Goal: Find specific page/section: Find specific page/section

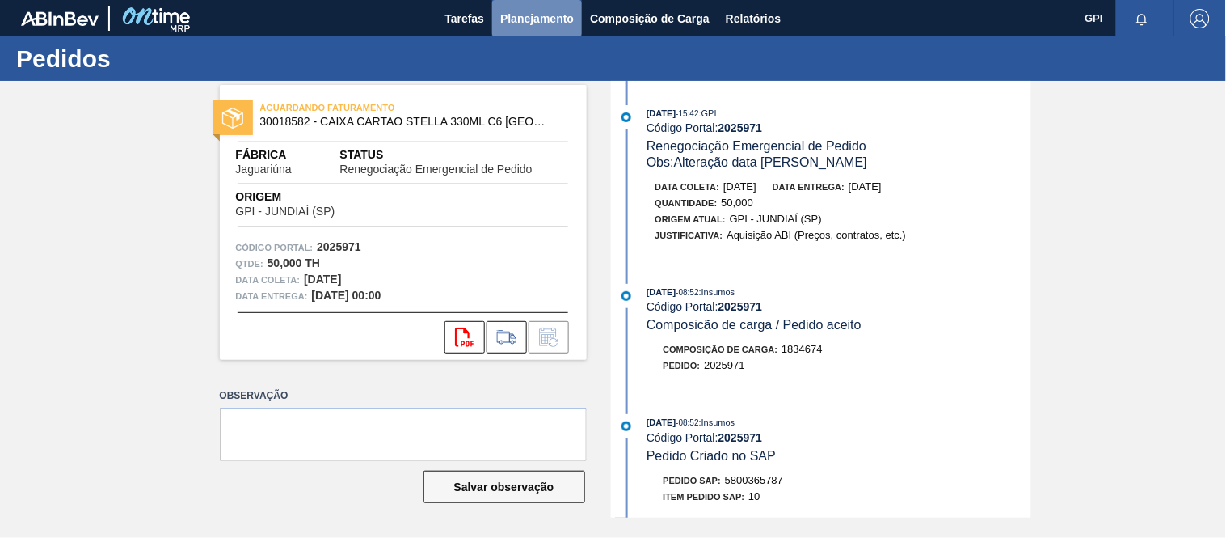
click at [558, 19] on span "Planejamento" at bounding box center [537, 18] width 74 height 19
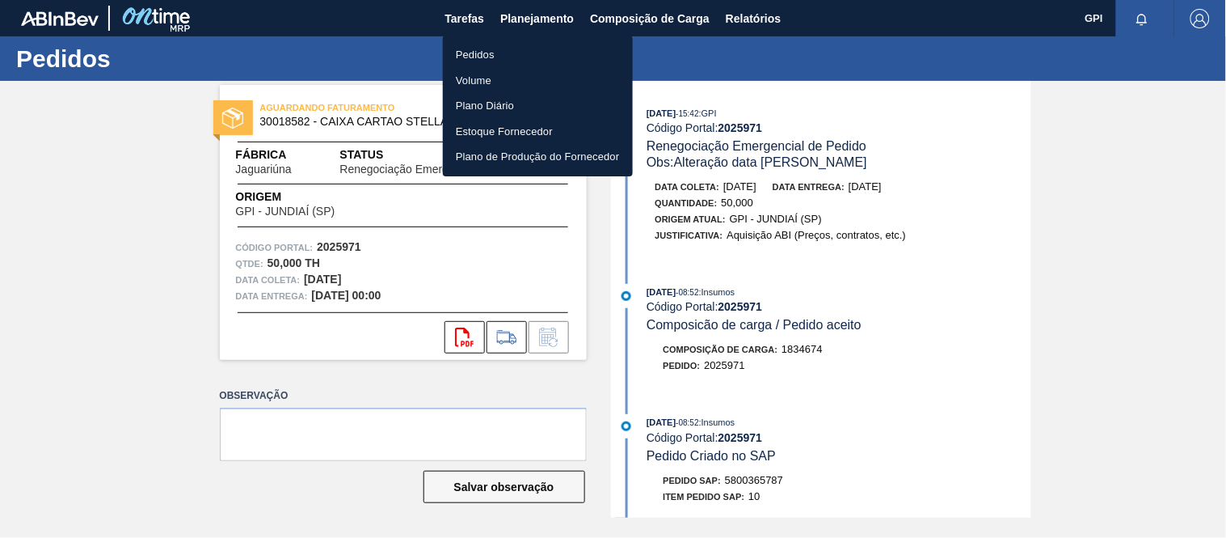
click at [483, 50] on li "Pedidos" at bounding box center [538, 55] width 190 height 26
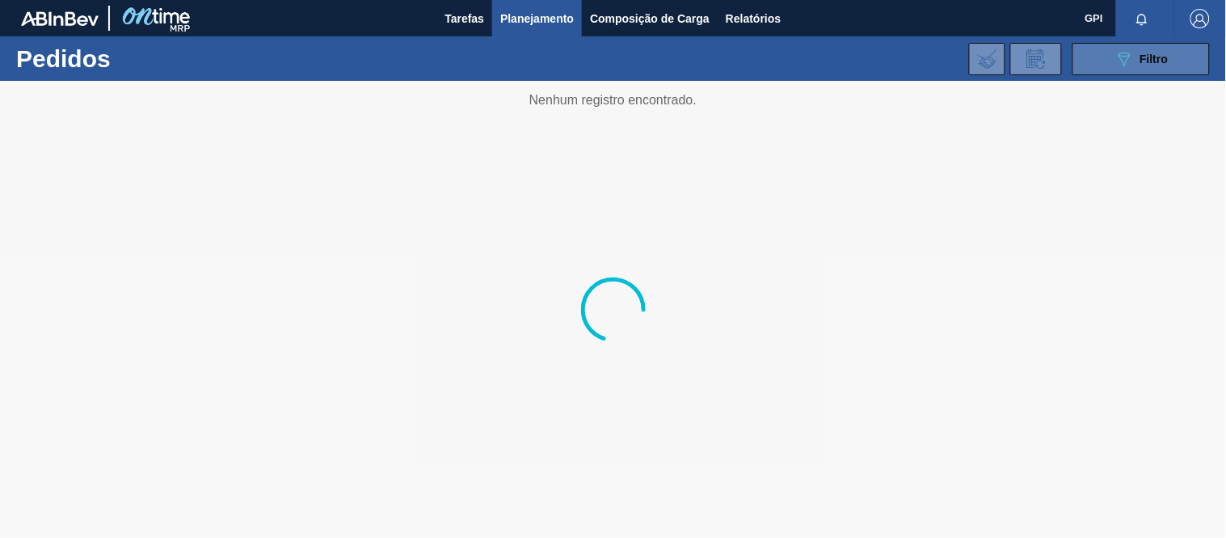
click at [1129, 59] on icon "089F7B8B-B2A5-4AFE-B5C0-19BA573D28AC" at bounding box center [1124, 58] width 19 height 19
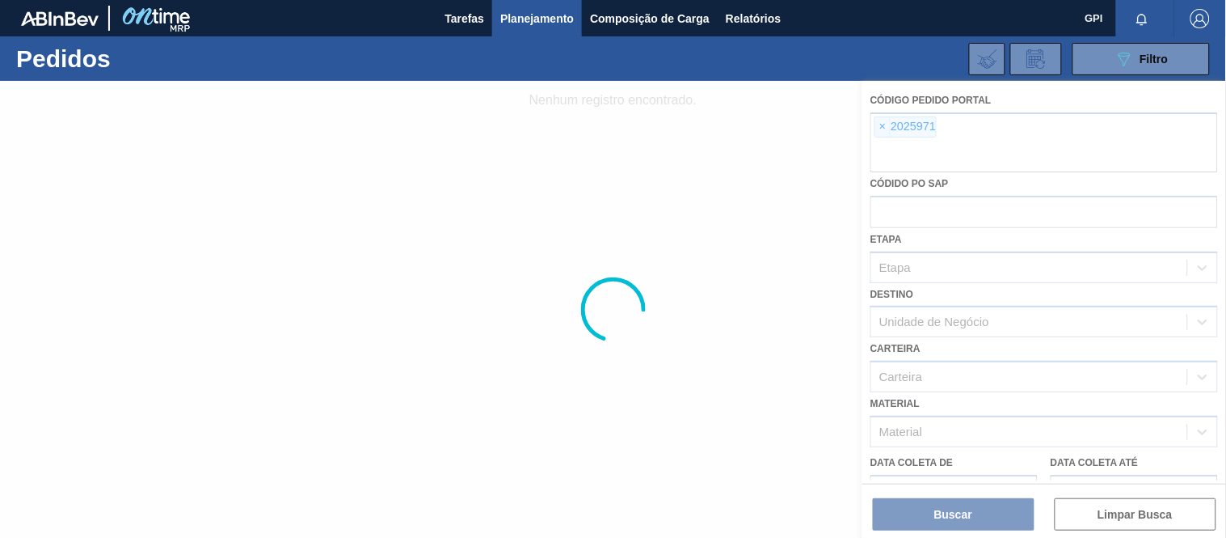
click at [875, 123] on div at bounding box center [613, 309] width 1226 height 457
click at [885, 120] on div at bounding box center [613, 309] width 1226 height 457
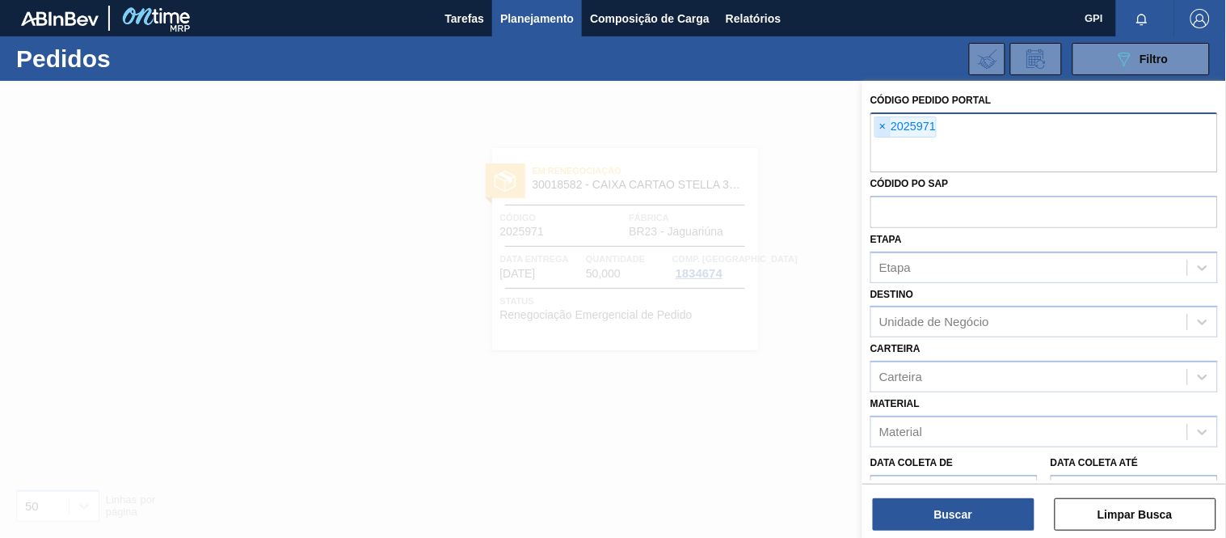
click at [883, 129] on span "×" at bounding box center [882, 126] width 15 height 19
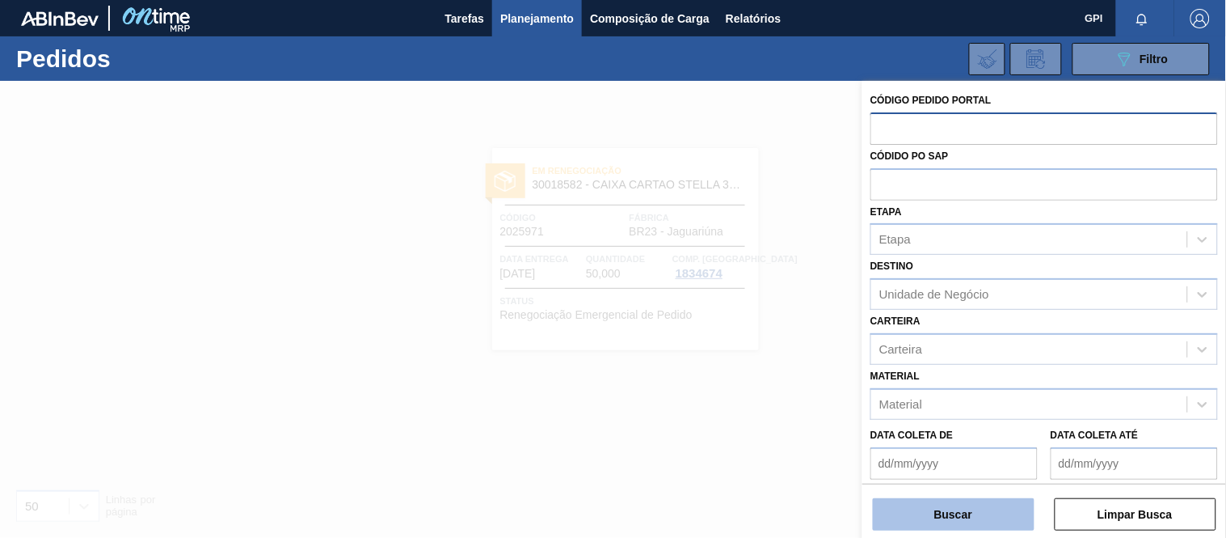
click at [934, 518] on button "Buscar" at bounding box center [954, 514] width 162 height 32
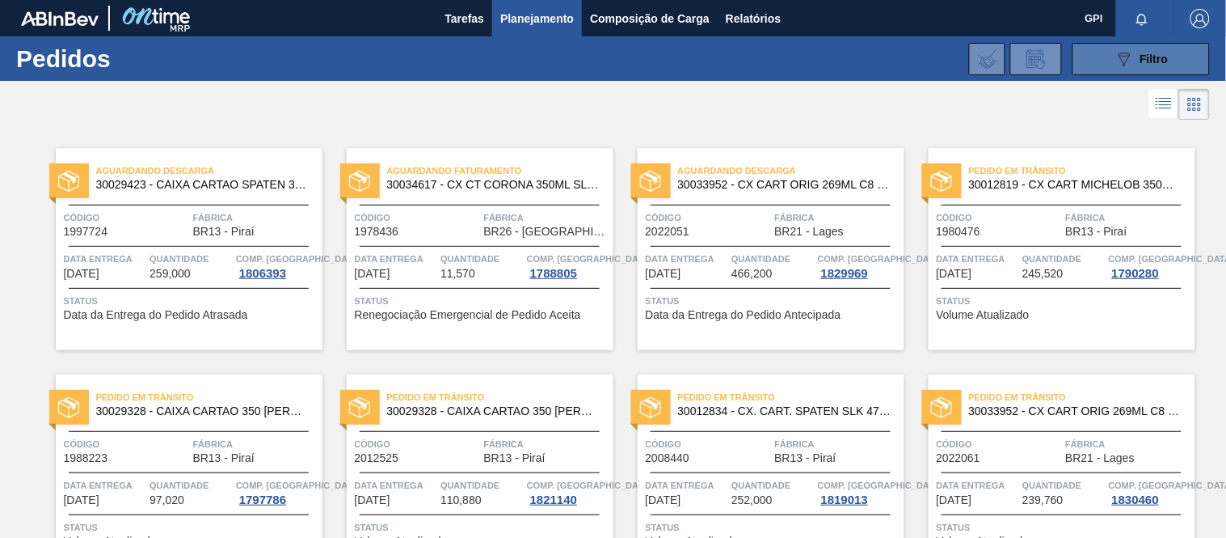
click at [1115, 62] on icon "089F7B8B-B2A5-4AFE-B5C0-19BA573D28AC" at bounding box center [1124, 58] width 19 height 19
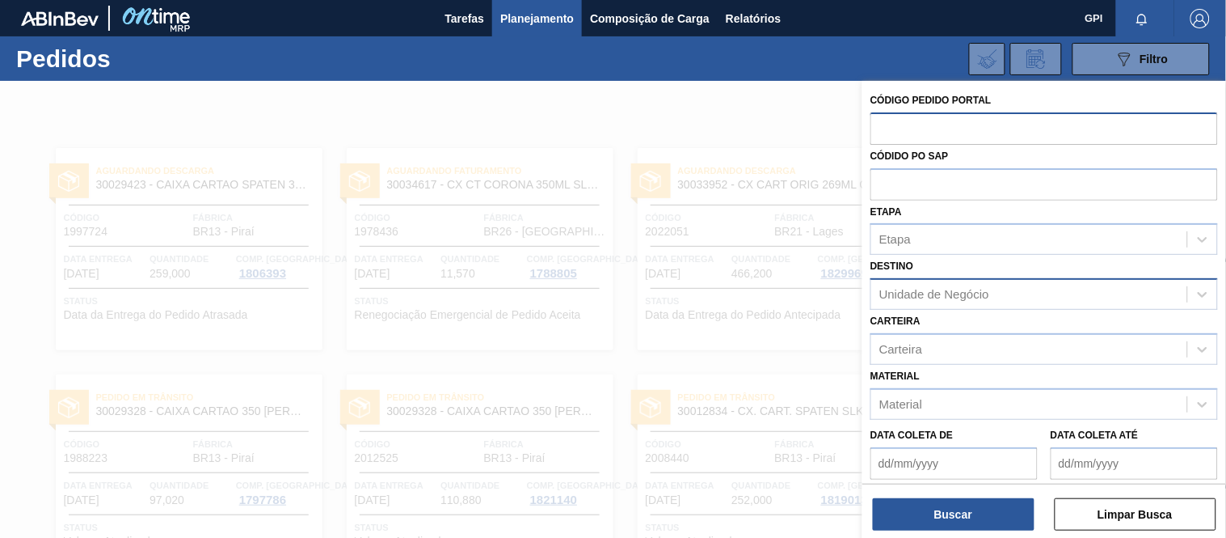
click at [964, 294] on div "Unidade de Negócio" at bounding box center [934, 295] width 110 height 14
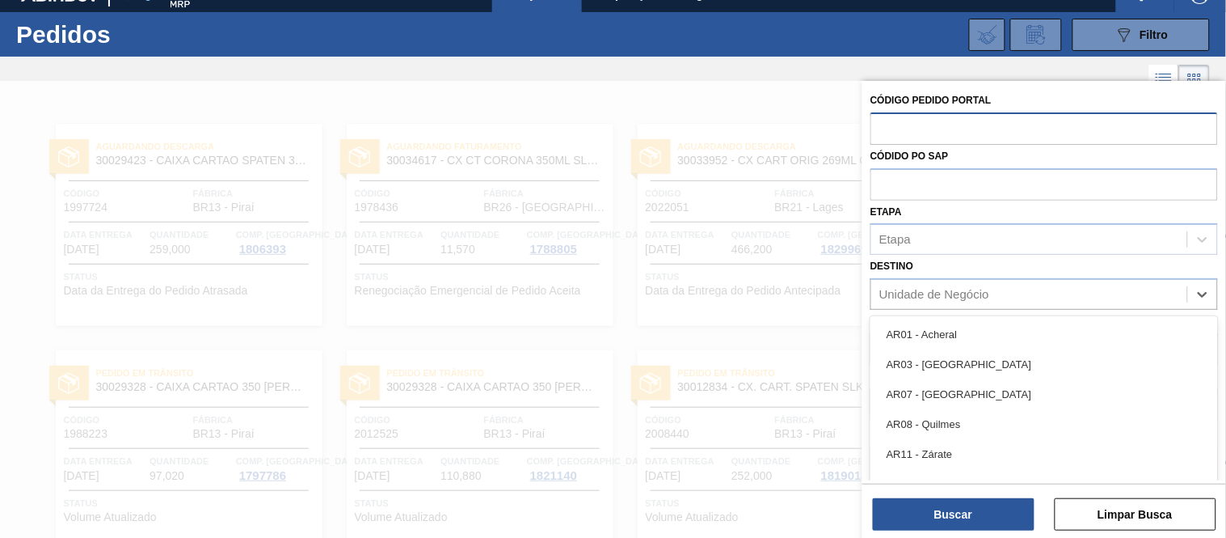
scroll to position [26, 0]
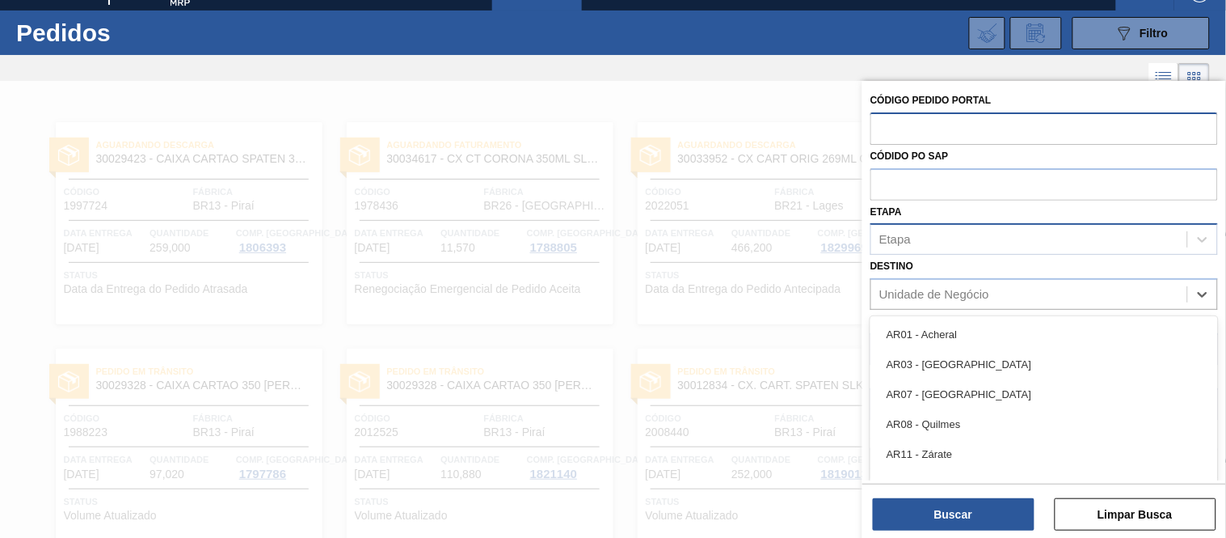
click at [958, 236] on div "Etapa" at bounding box center [1029, 239] width 316 height 23
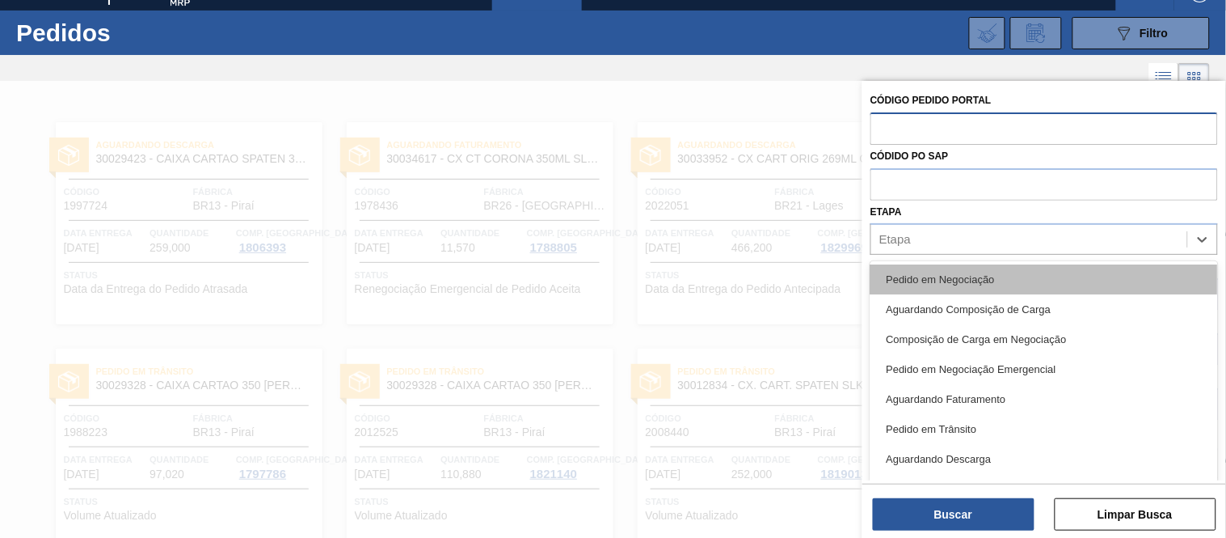
click at [931, 270] on div "Pedido em Negociação" at bounding box center [1045, 279] width 348 height 30
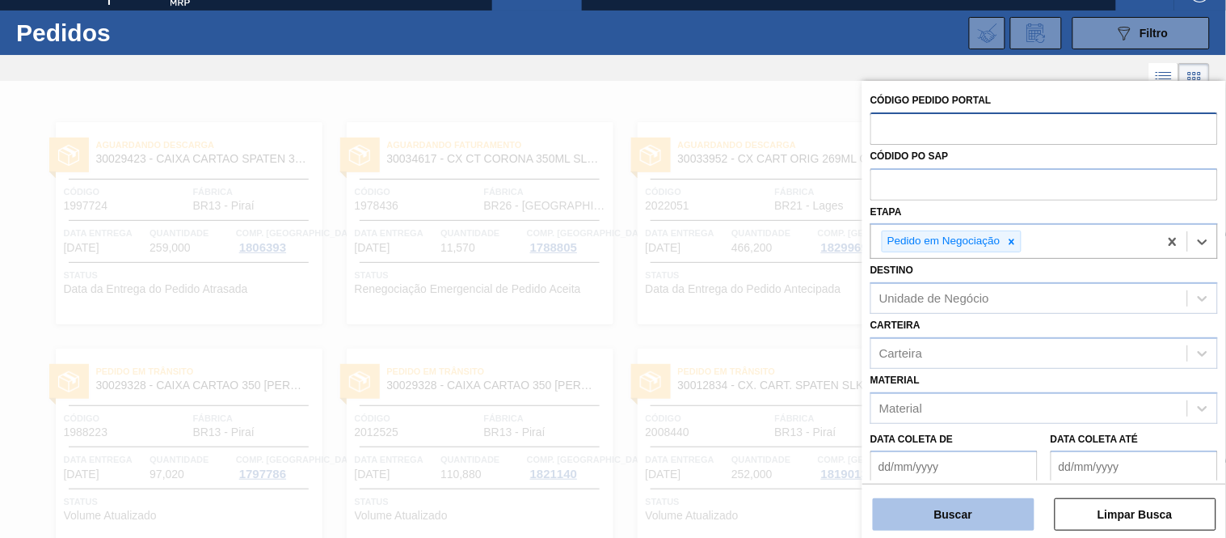
click at [912, 505] on button "Buscar" at bounding box center [954, 514] width 162 height 32
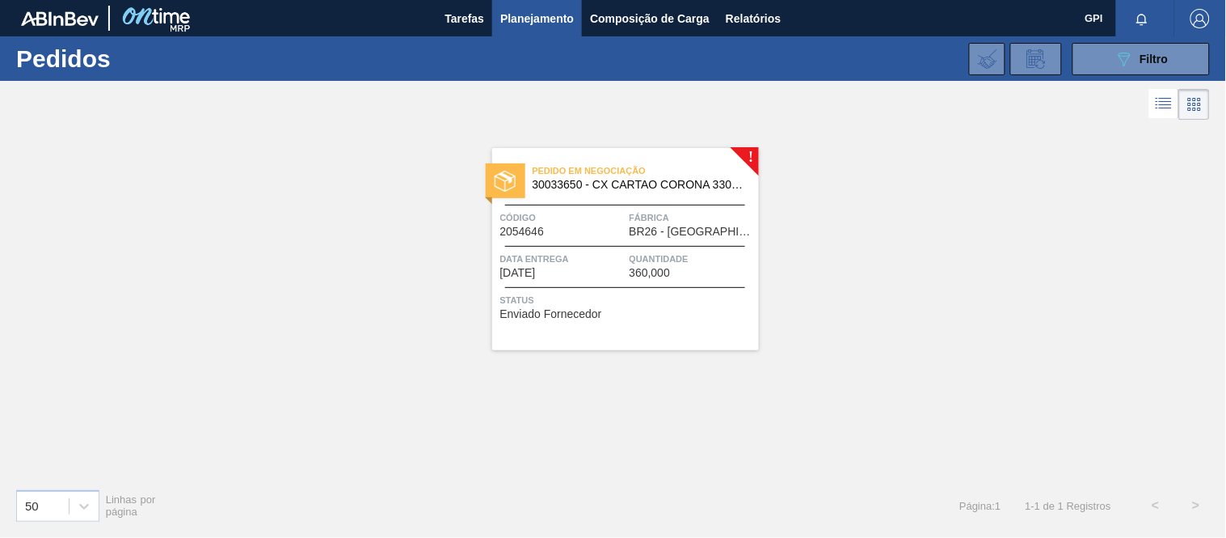
scroll to position [0, 0]
